Goal: Task Accomplishment & Management: Manage account settings

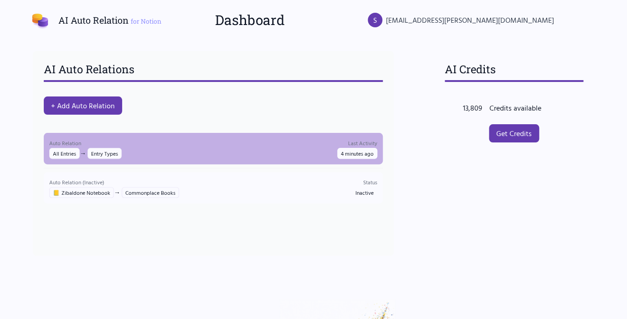
click at [164, 148] on div "Auto Relation All Entries → Entry Types Last Activity 4 minutes ago" at bounding box center [213, 149] width 328 height 21
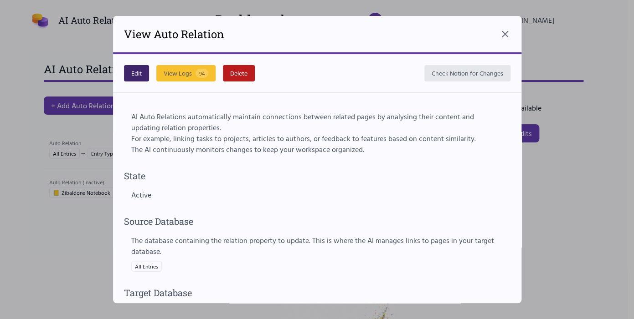
click at [138, 69] on button "Edit" at bounding box center [136, 73] width 25 height 16
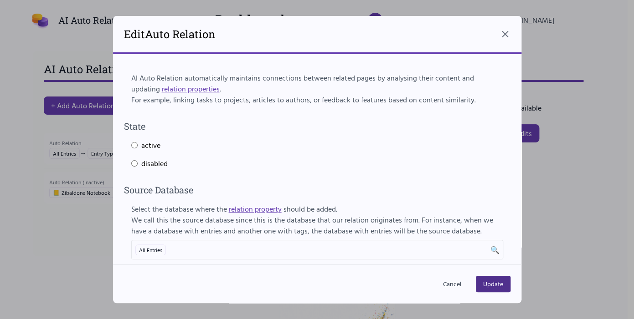
select select "***"
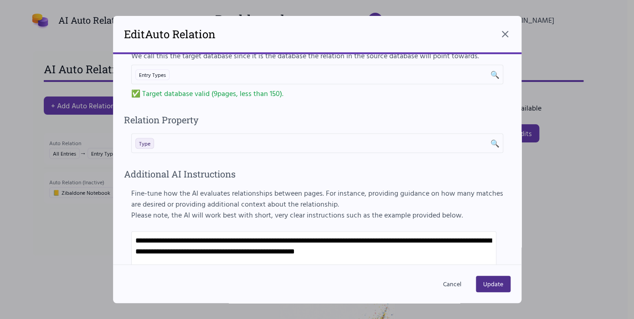
scroll to position [350, 0]
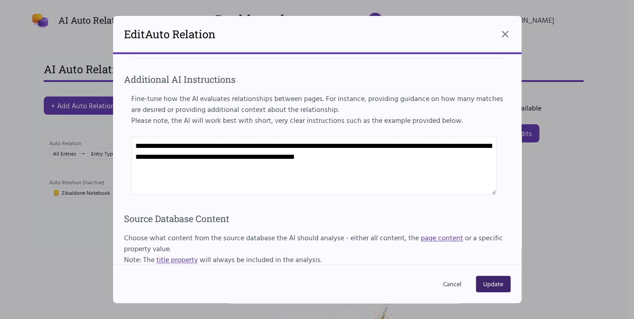
click at [490, 284] on button "Update" at bounding box center [493, 284] width 35 height 16
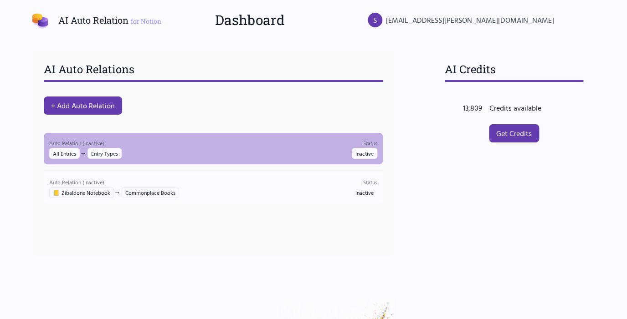
click at [222, 144] on div "Auto Relation (Inactive) All Entries → Entry Types Status Inactive" at bounding box center [213, 149] width 328 height 21
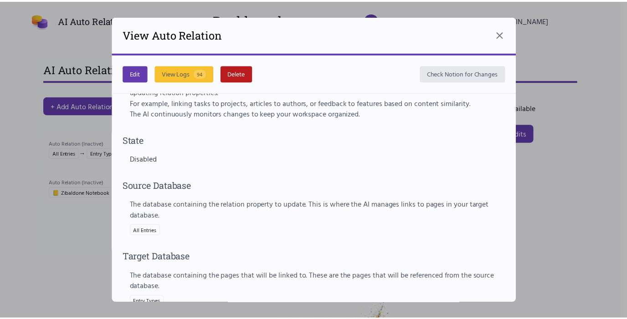
scroll to position [0, 0]
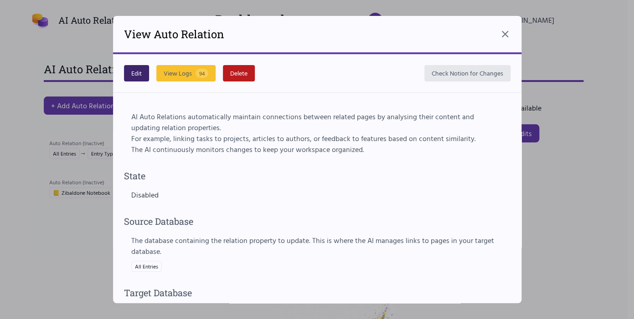
click at [139, 77] on button "Edit" at bounding box center [136, 73] width 25 height 16
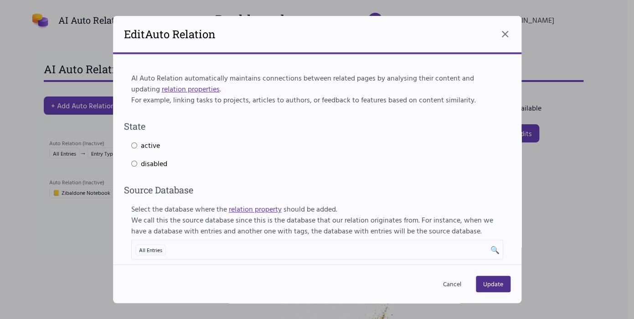
select select "***"
click at [490, 286] on button "Update" at bounding box center [493, 284] width 35 height 16
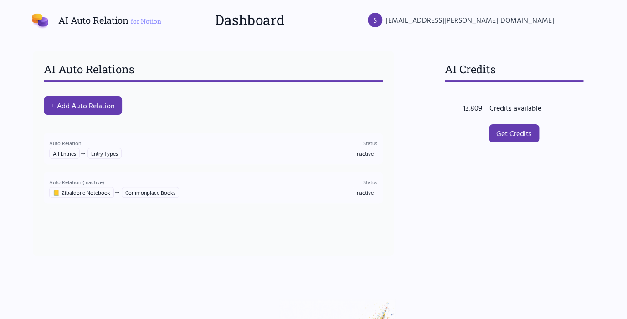
click at [328, 233] on div "AI Auto Relations + Add Auto Relation Auto Relation All Entries → Entry Types S…" at bounding box center [213, 153] width 361 height 205
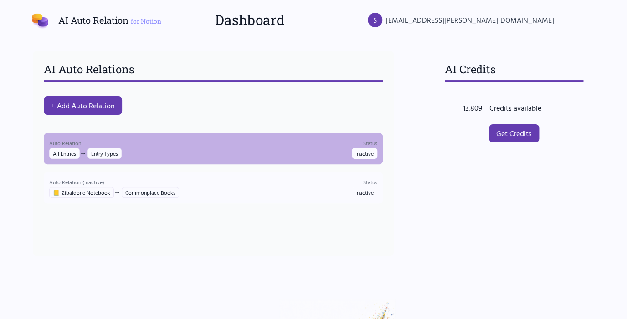
click at [282, 144] on div "Auto Relation All Entries → Entry Types Status Inactive" at bounding box center [213, 149] width 328 height 21
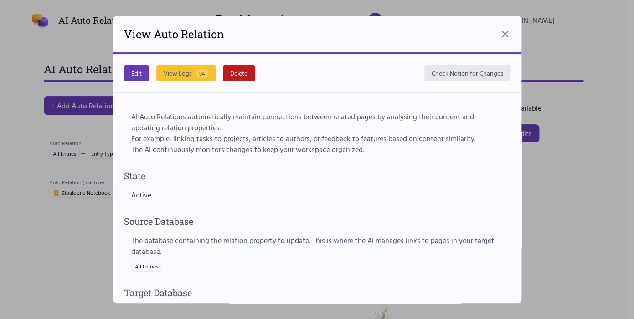
click at [573, 191] on div at bounding box center [317, 159] width 634 height 319
click at [501, 33] on icon at bounding box center [504, 34] width 11 height 11
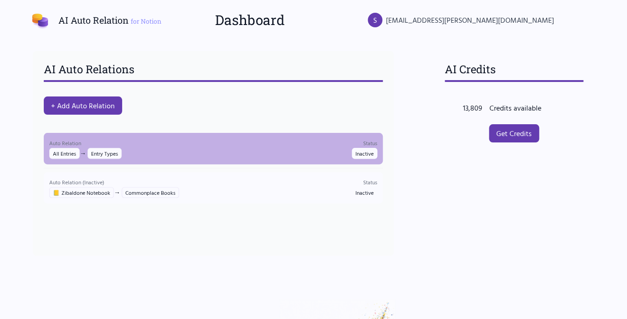
click at [300, 159] on div "Auto Relation All Entries → Entry Types Status Inactive" at bounding box center [213, 149] width 328 height 21
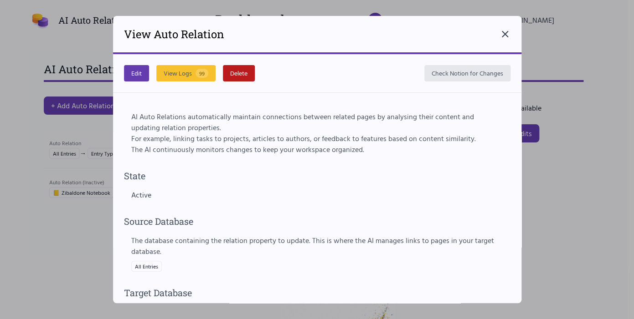
click at [505, 36] on icon at bounding box center [504, 33] width 5 height 5
